Goal: Task Accomplishment & Management: Manage account settings

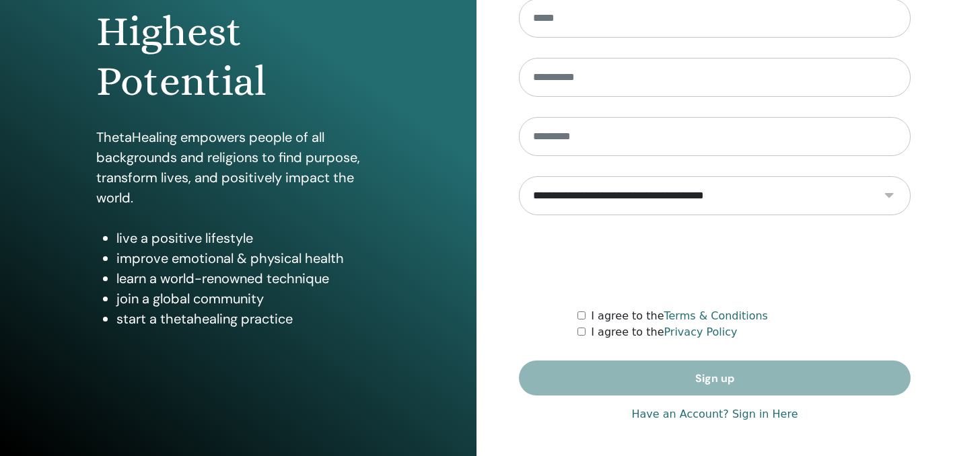
click at [680, 418] on link "Have an Account? Sign in Here" at bounding box center [714, 414] width 166 height 16
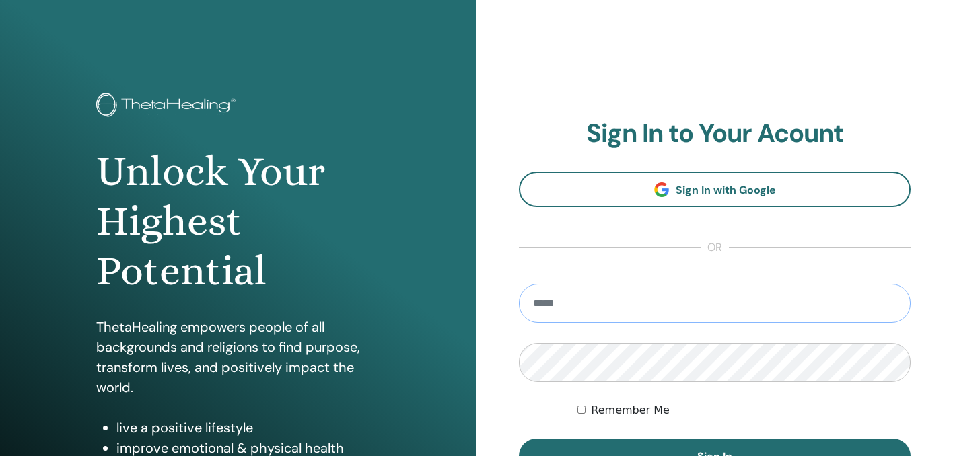
click at [610, 297] on input "email" at bounding box center [715, 303] width 392 height 39
type input "**********"
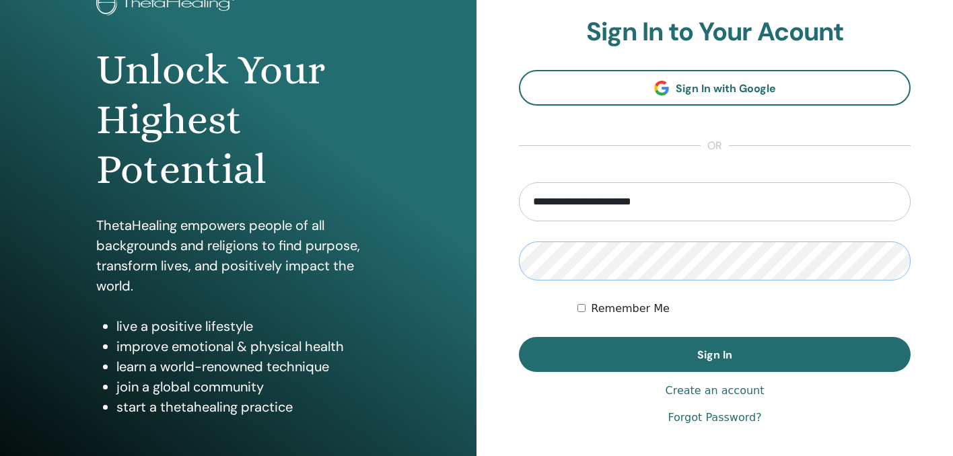
scroll to position [130, 0]
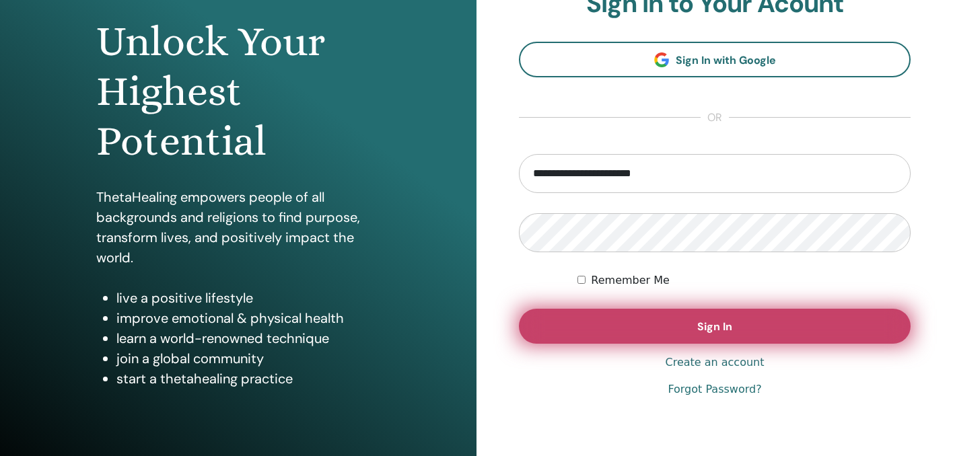
click at [628, 322] on button "Sign In" at bounding box center [715, 326] width 392 height 35
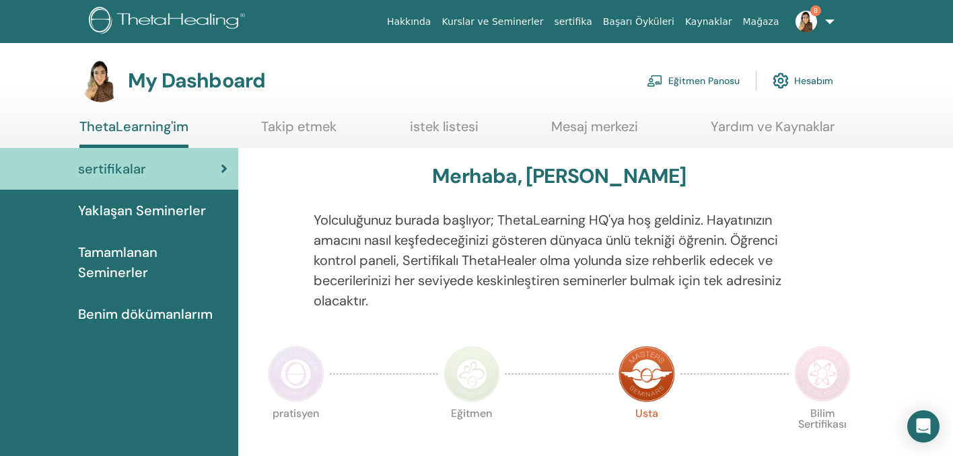
click at [702, 75] on link "Eğitmen Panosu" at bounding box center [692, 81] width 93 height 30
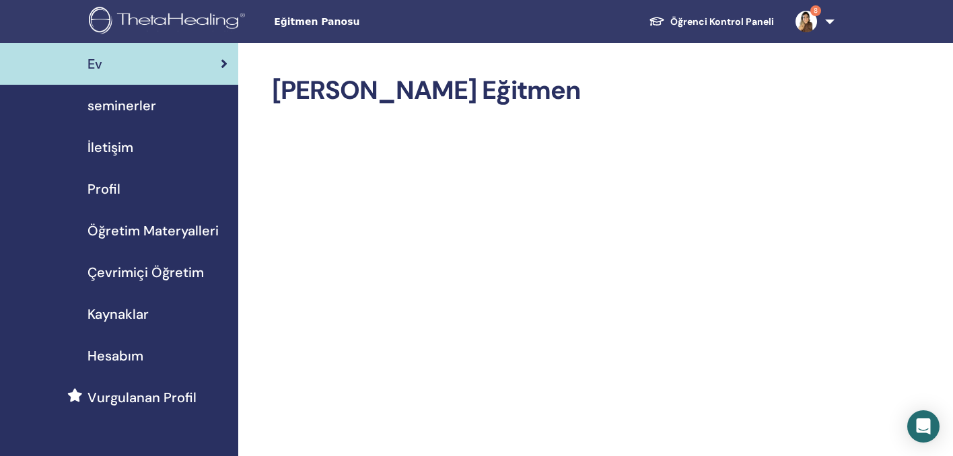
click at [191, 108] on div "seminerler" at bounding box center [119, 106] width 217 height 20
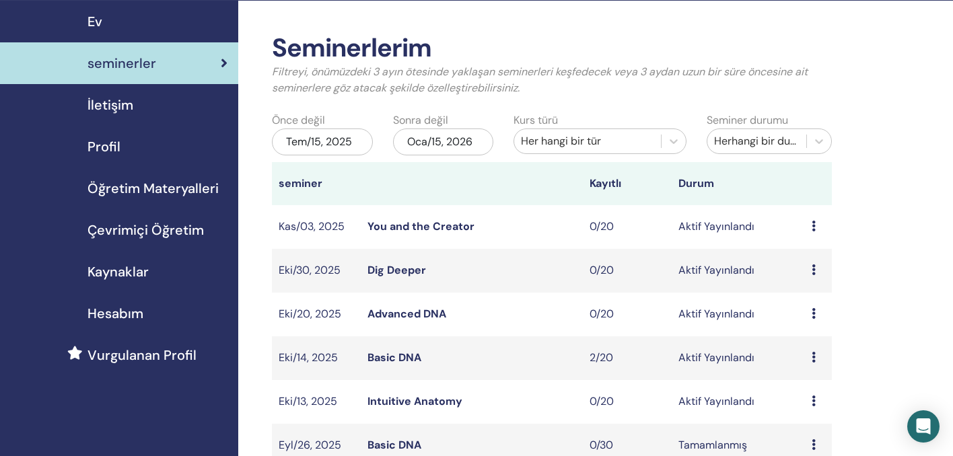
scroll to position [45, 0]
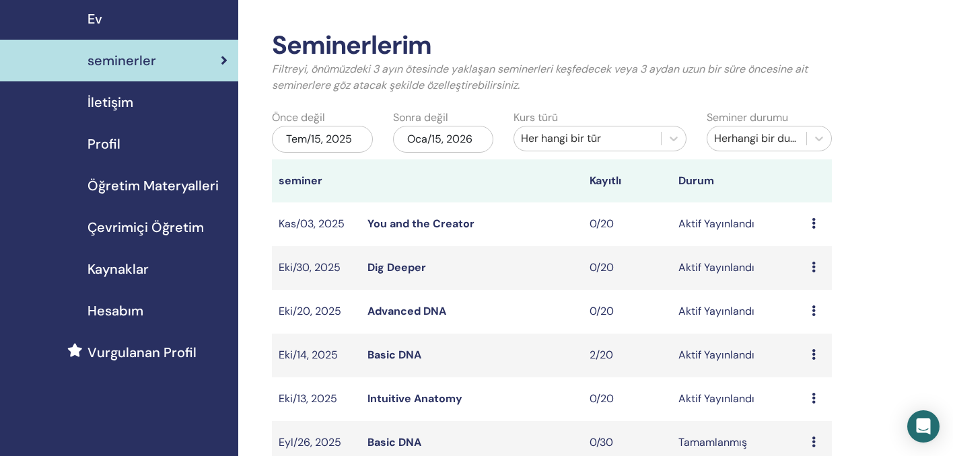
click at [420, 311] on link "Advanced DNA" at bounding box center [406, 311] width 79 height 14
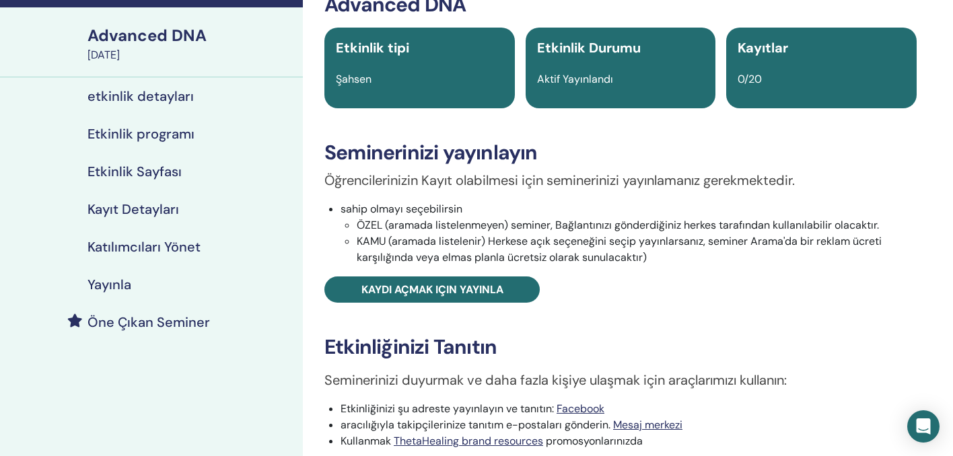
scroll to position [102, 0]
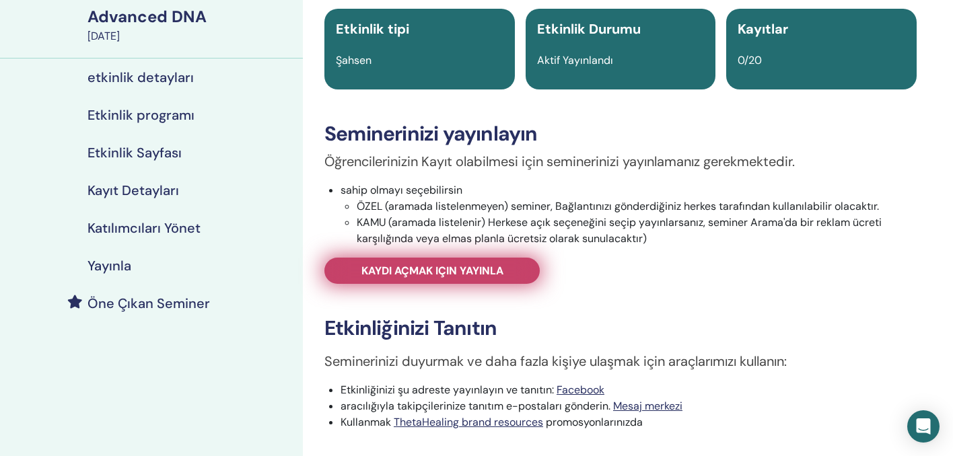
click at [435, 272] on span "Kaydı açmak için yayınla" at bounding box center [432, 271] width 142 height 14
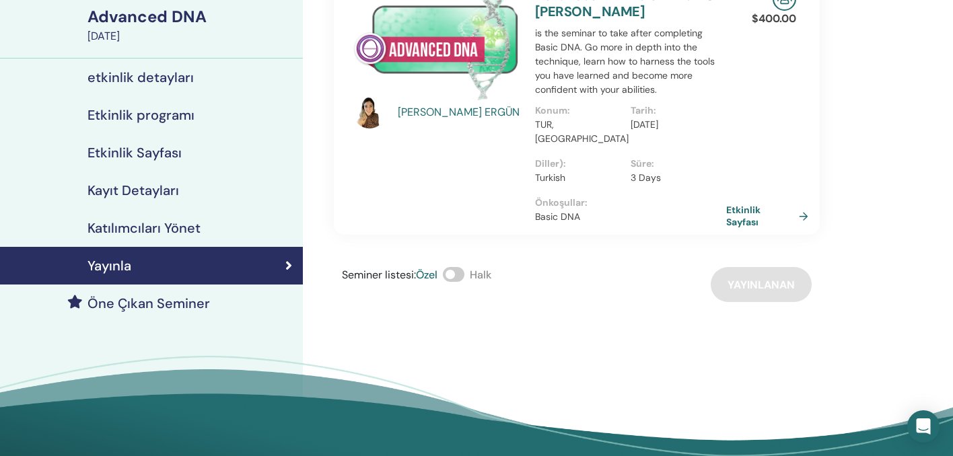
scroll to position [35, 0]
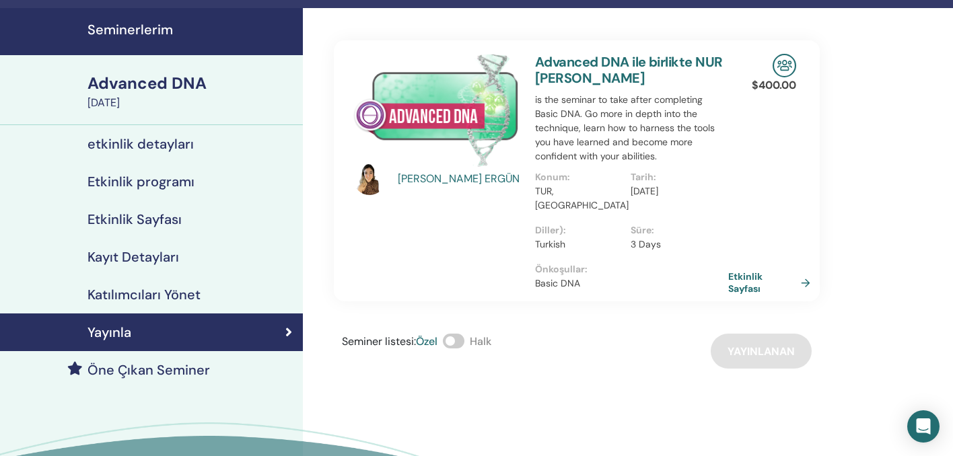
click at [743, 280] on link "Etkinlik Sayfası" at bounding box center [771, 282] width 87 height 24
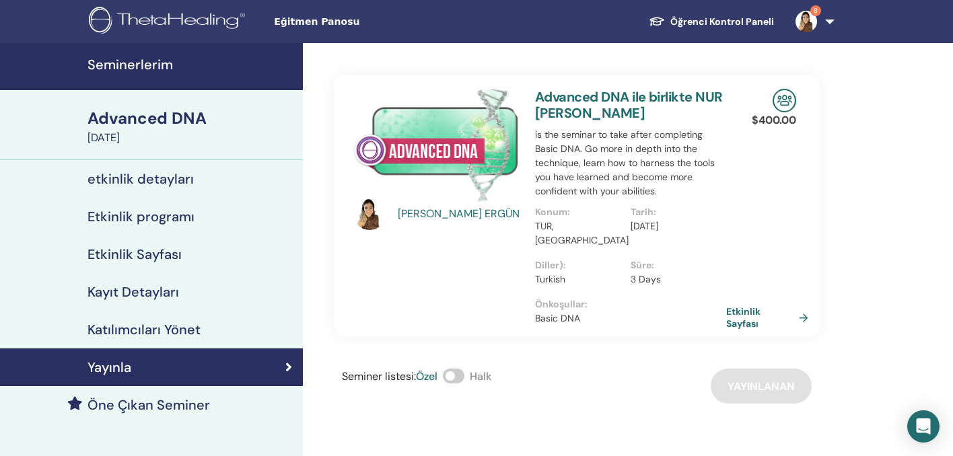
scroll to position [35, 0]
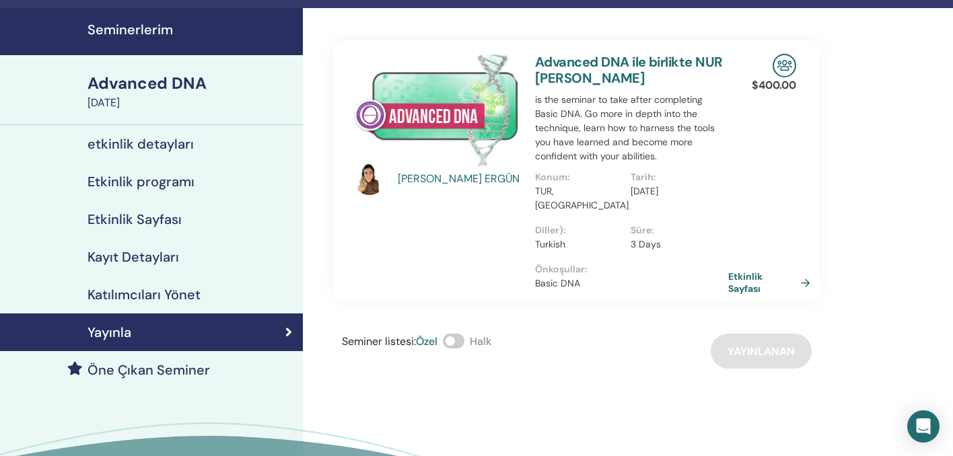
click at [753, 270] on link "Etkinlik Sayfası" at bounding box center [771, 282] width 87 height 24
